Goal: Transaction & Acquisition: Purchase product/service

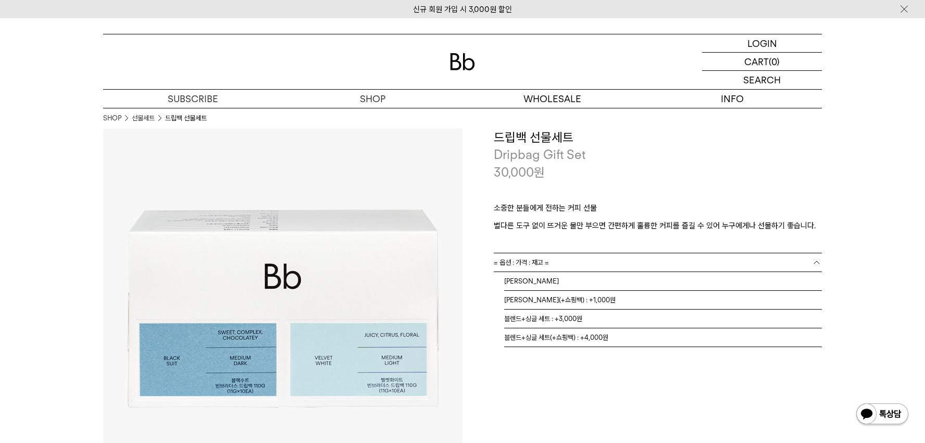
click at [713, 258] on link "= 옵션 : 가격 : 재고 =" at bounding box center [658, 262] width 328 height 18
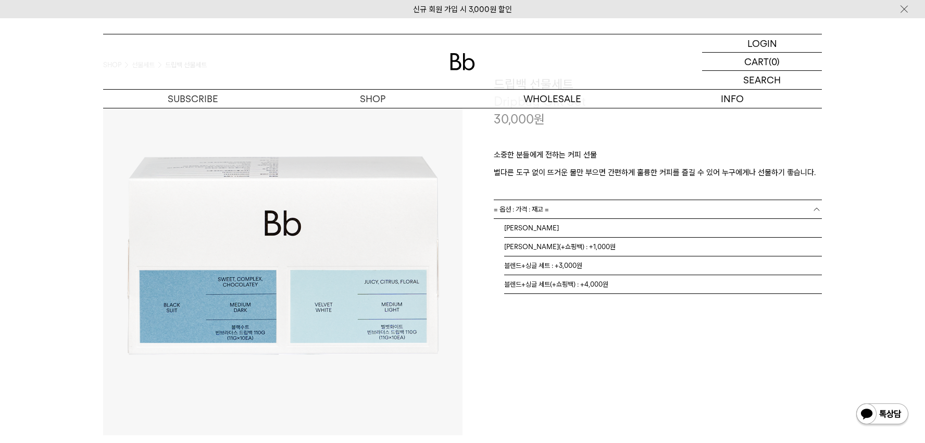
scroll to position [22, 0]
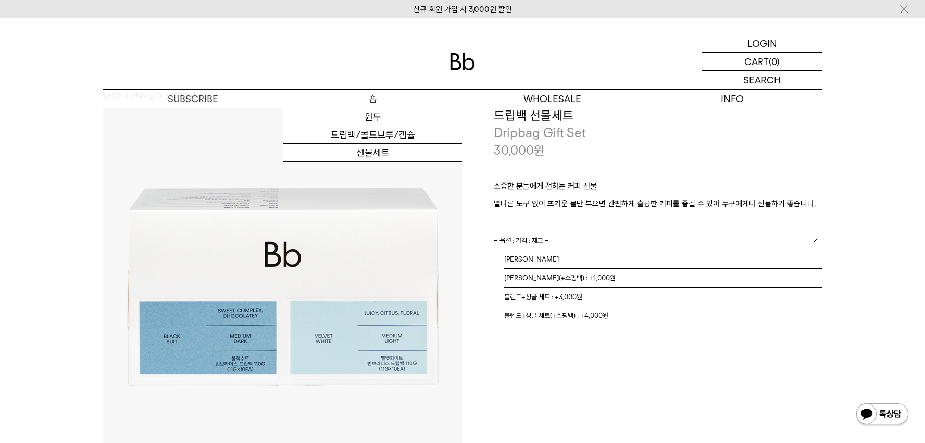
click at [374, 95] on p "숍" at bounding box center [373, 99] width 180 height 18
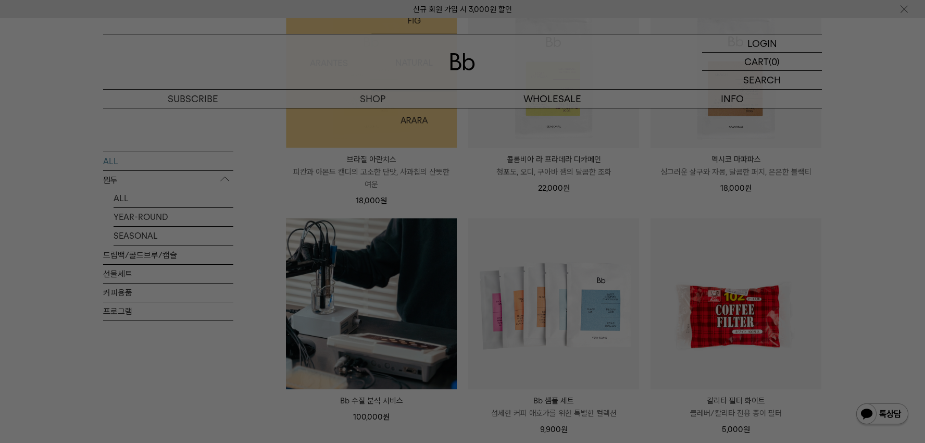
scroll to position [689, 0]
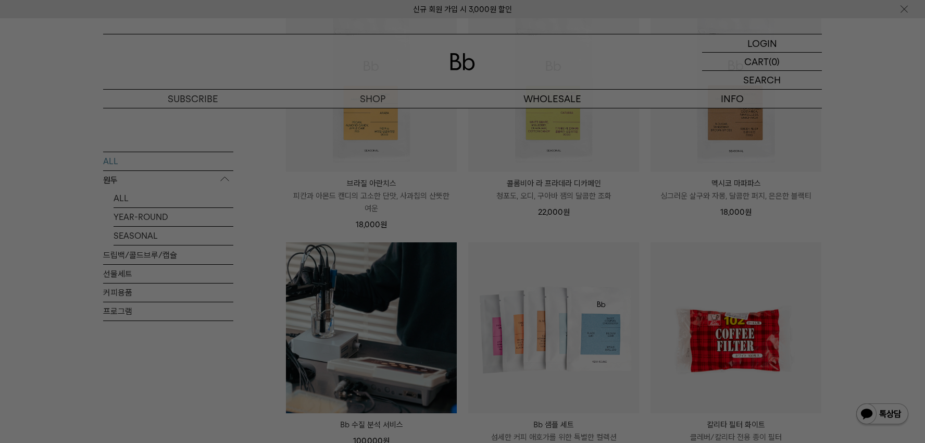
click at [394, 207] on div at bounding box center [462, 221] width 925 height 443
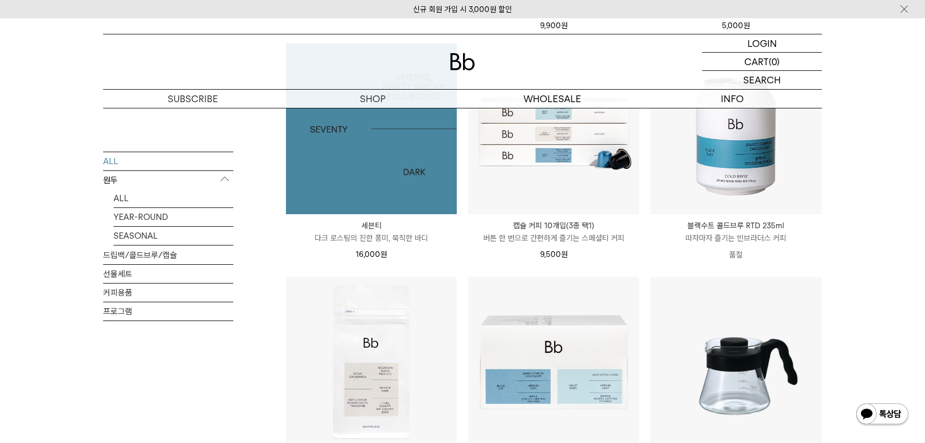
scroll to position [1007, 0]
